Goal: Information Seeking & Learning: Check status

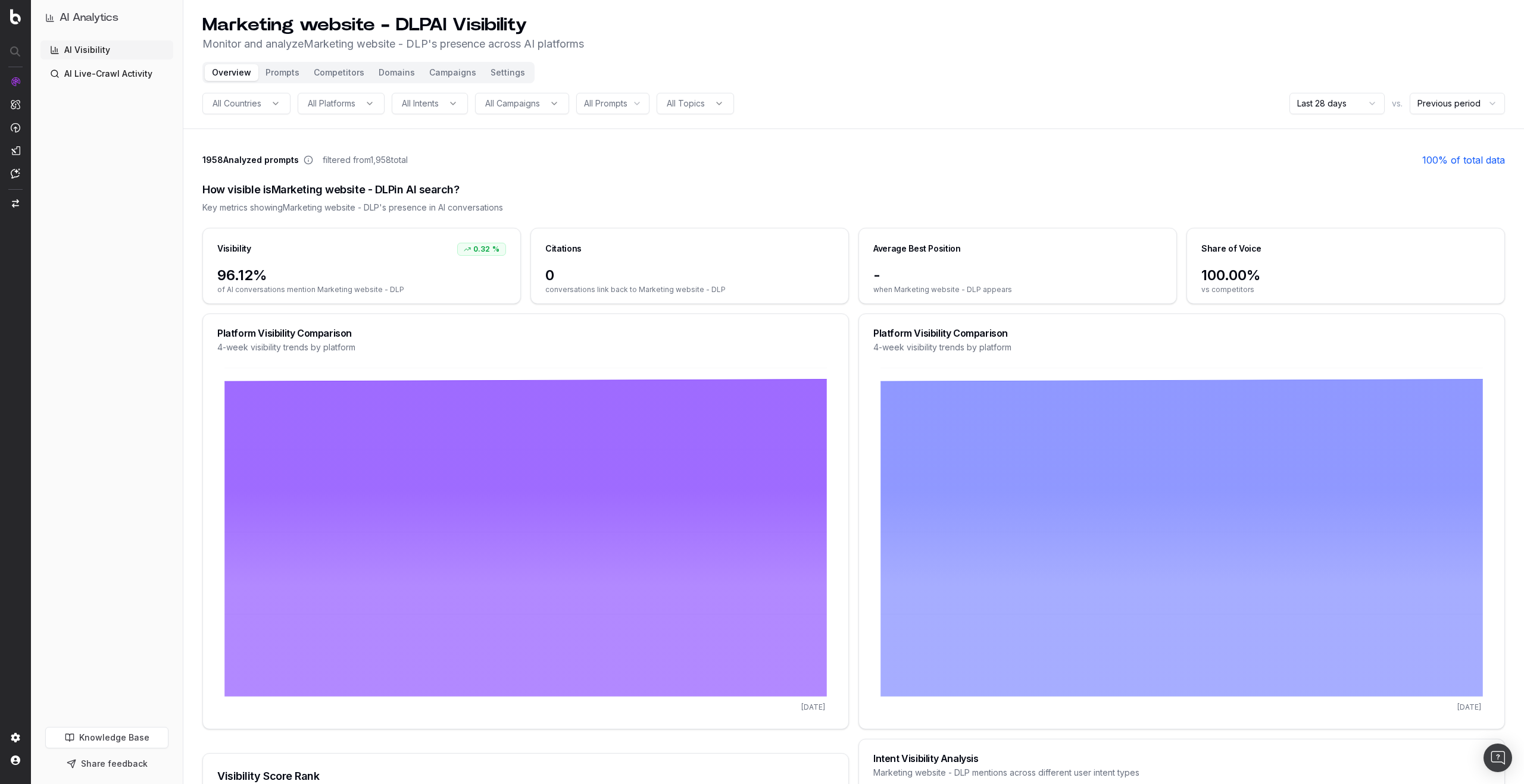
click at [579, 178] on div "How visible is Marketing website - DLP in AI search? Key metrics showing Market…" at bounding box center [853, 197] width 1302 height 61
click at [828, 89] on header "Marketing website - DLP AI Visibility Monitor and analyze Marketing website - D…" at bounding box center [853, 64] width 1340 height 129
click at [453, 73] on button "Campaigns" at bounding box center [453, 72] width 61 height 17
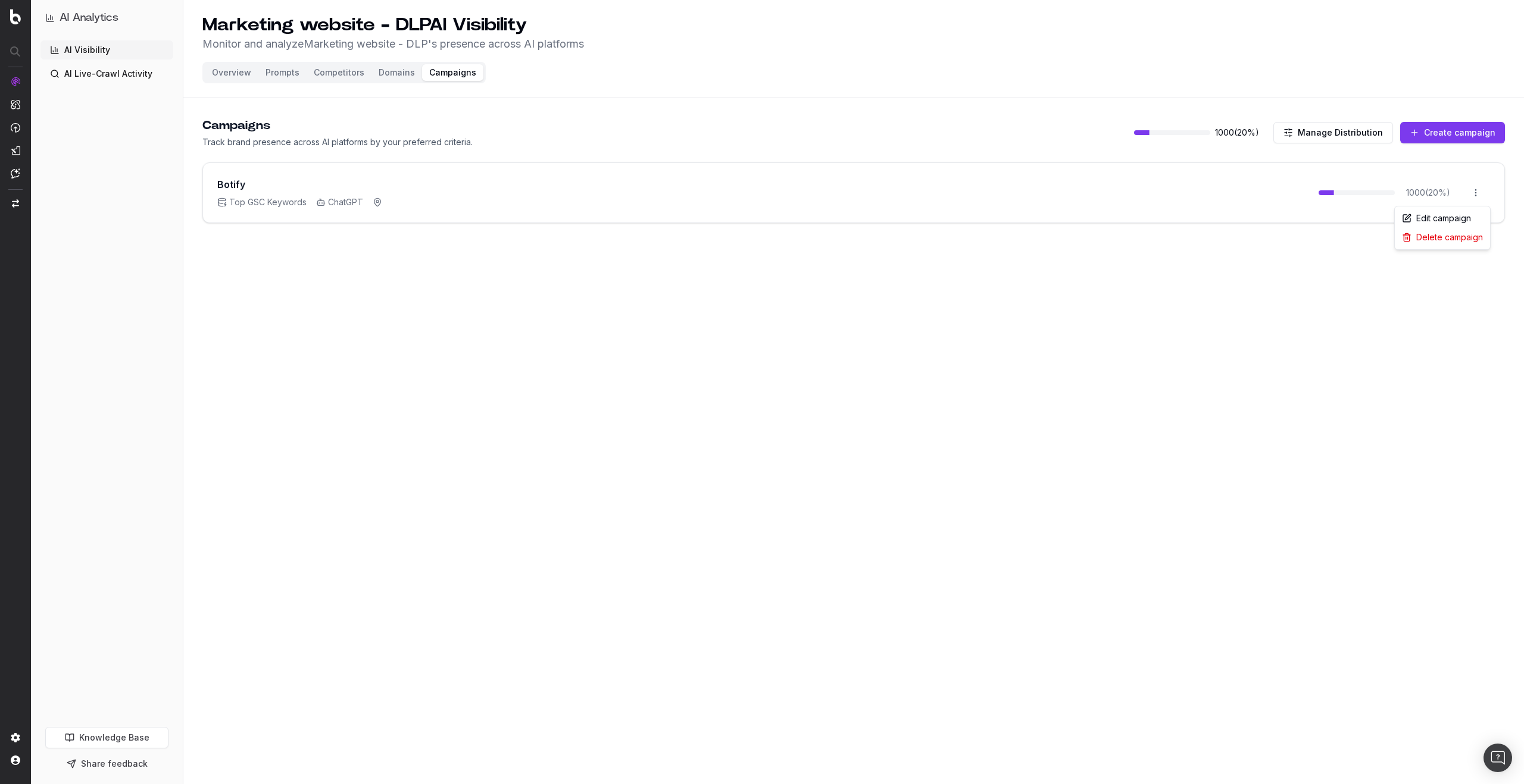
click at [1471, 195] on html "AI Analytics AI Visibility AI Live-Crawl Activity Knowledge Base Share feedback…" at bounding box center [762, 392] width 1524 height 784
click at [1450, 222] on div "Edit campaign" at bounding box center [1442, 218] width 90 height 19
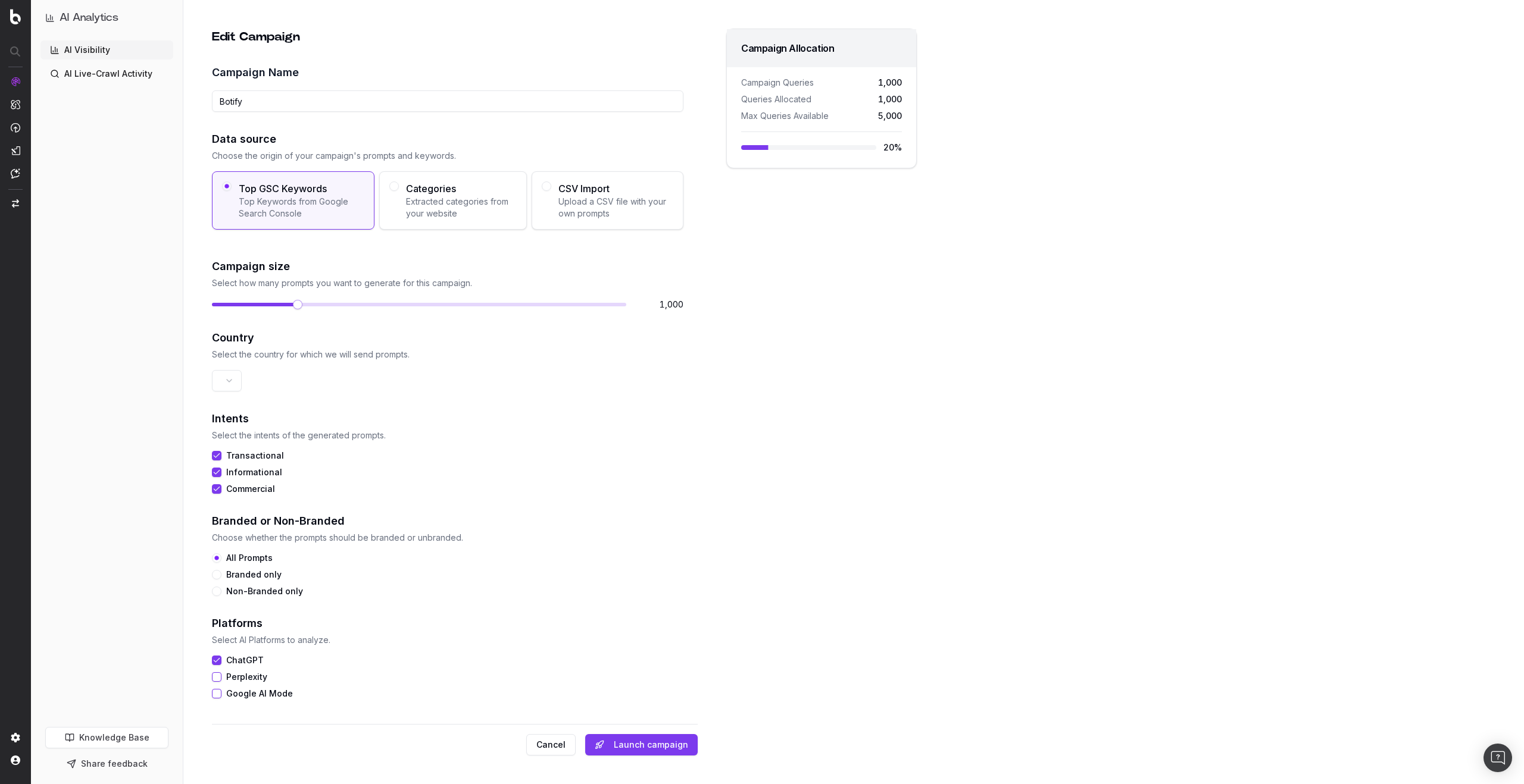
click at [232, 384] on html "AI Analytics AI Visibility AI Live-Crawl Activity Knowledge Base Share feedback…" at bounding box center [762, 392] width 1524 height 784
click at [261, 379] on html "AI Analytics AI Visibility AI Live-Crawl Activity Knowledge Base Share feedback…" at bounding box center [762, 392] width 1524 height 784
click at [564, 745] on button "Cancel" at bounding box center [551, 745] width 49 height 21
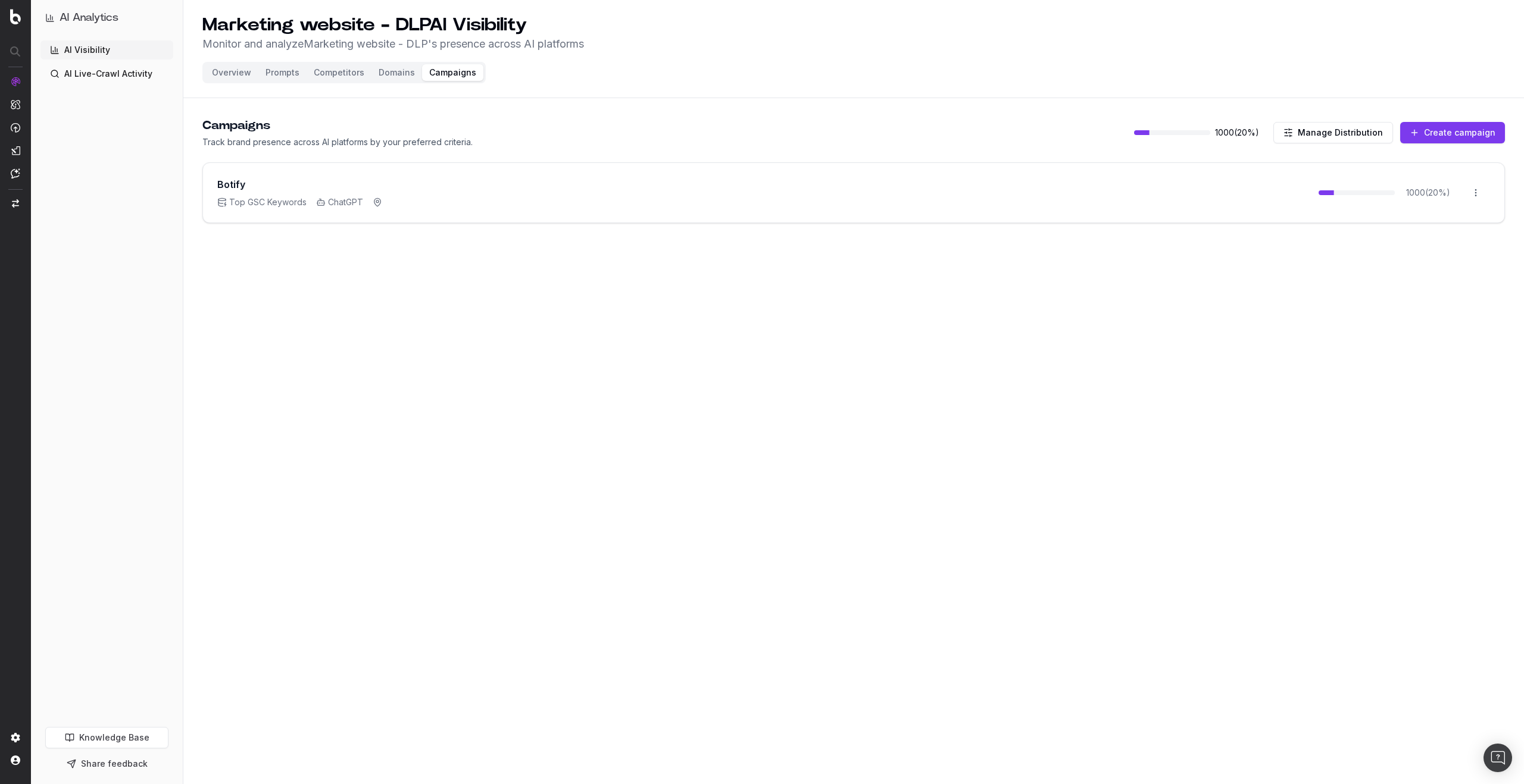
click at [119, 47] on link "AI Visibility" at bounding box center [107, 50] width 133 height 19
